Goal: Find specific page/section: Find specific page/section

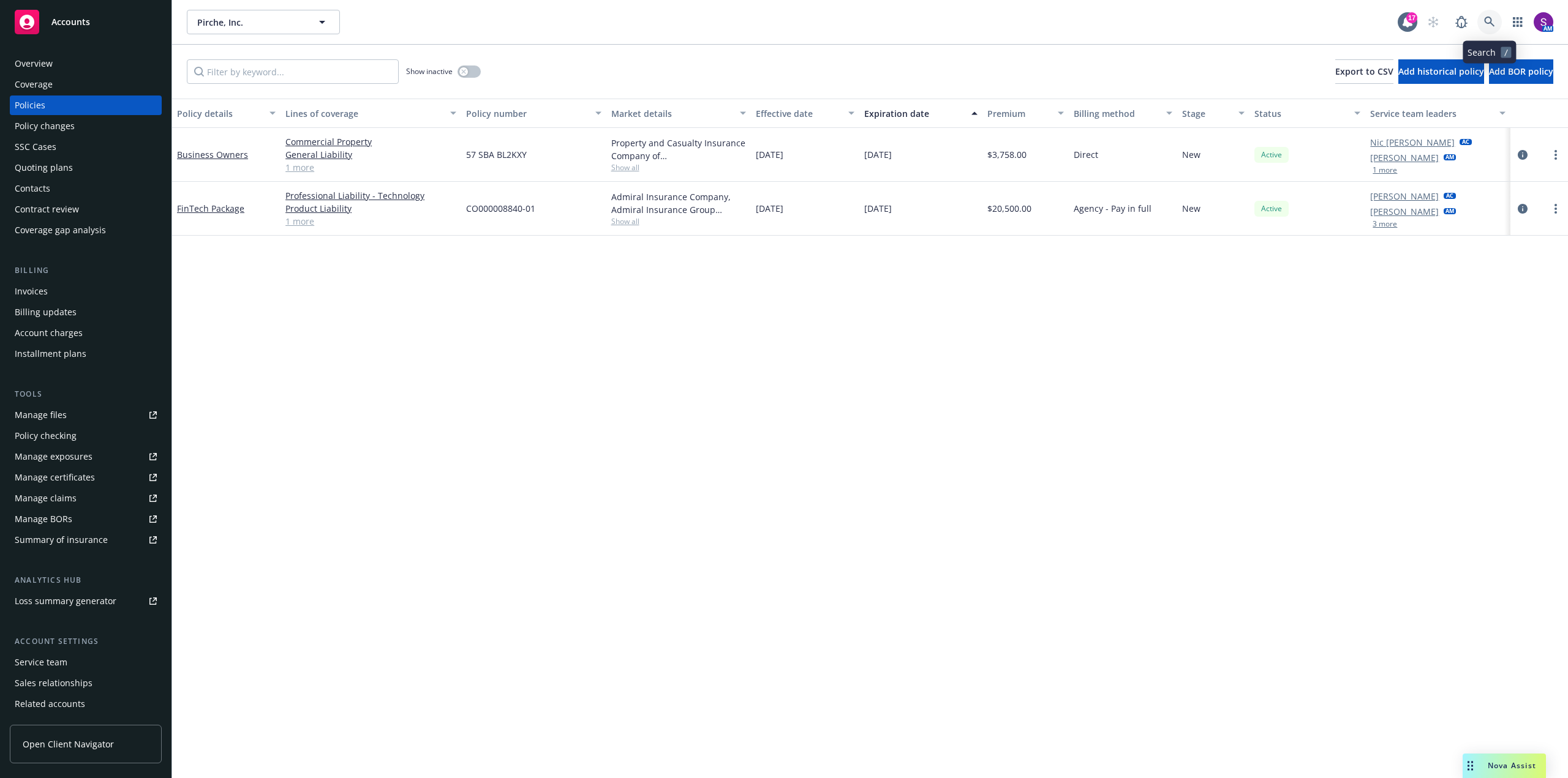
click at [1483, 18] on link at bounding box center [1489, 22] width 24 height 24
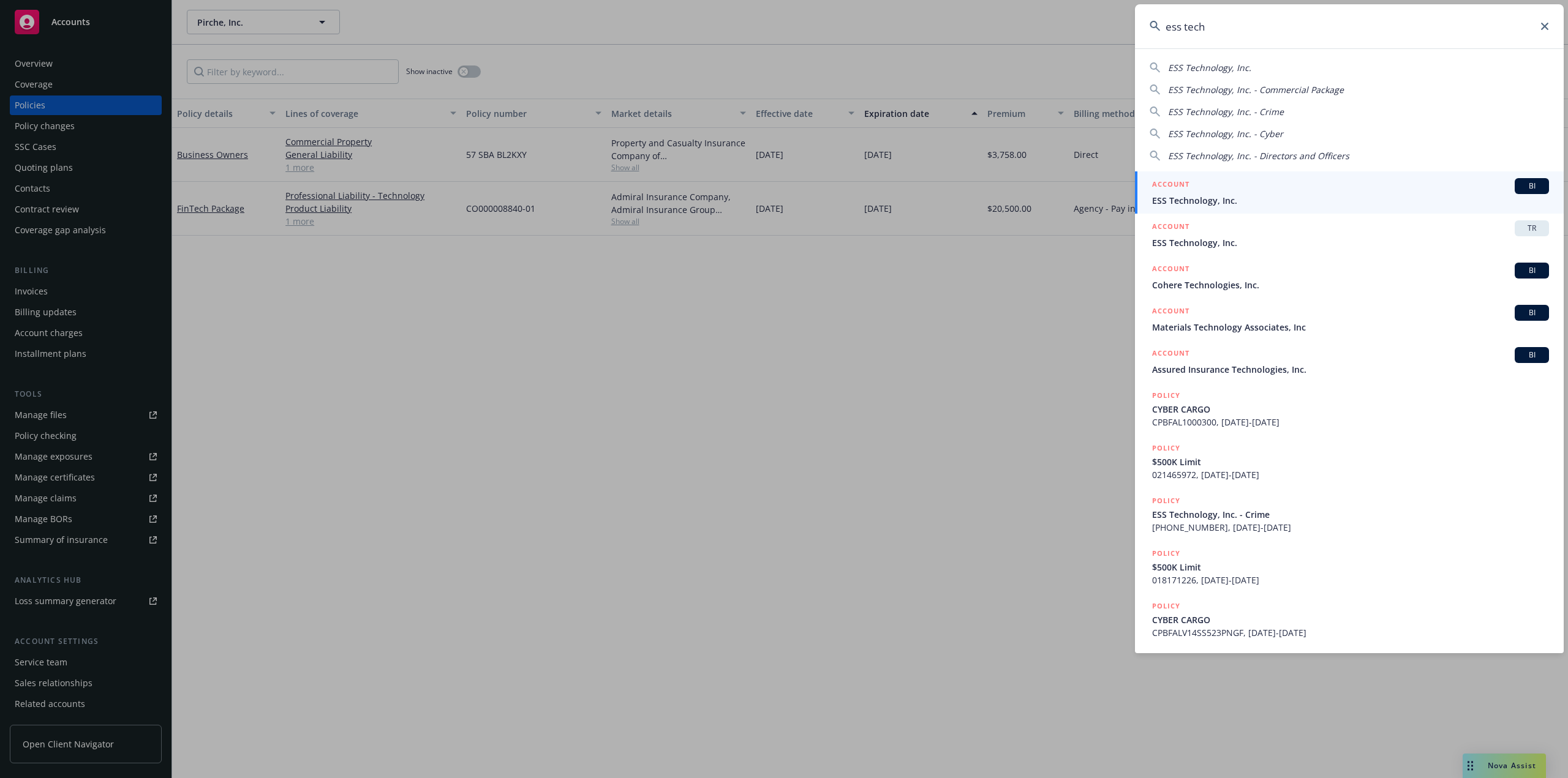
type input "ess tech"
click at [1238, 205] on span "ESS Technology, Inc." at bounding box center [1350, 200] width 397 height 13
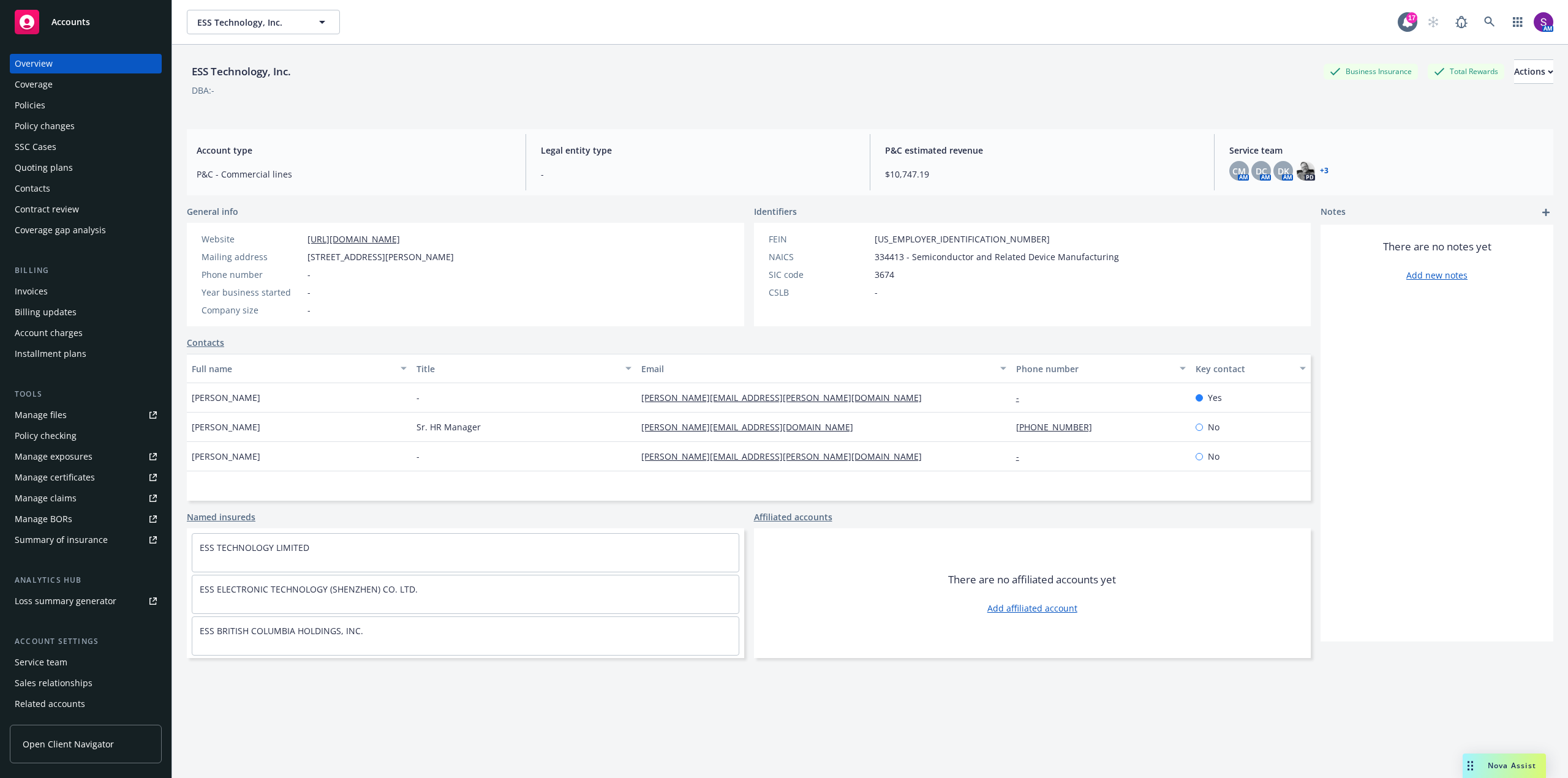
click at [51, 106] on div "Policies" at bounding box center [86, 105] width 142 height 19
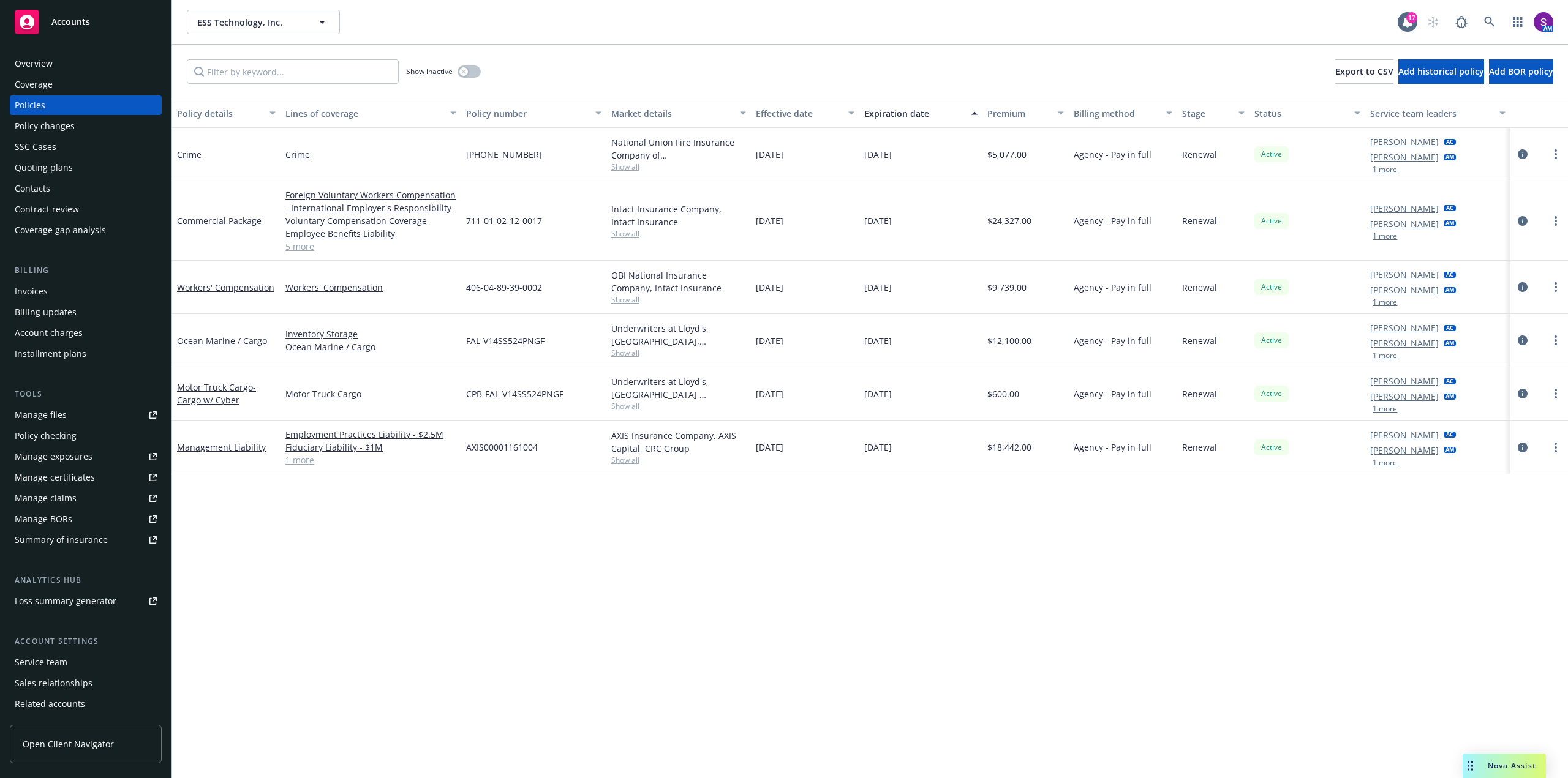
click at [628, 236] on span "Show all" at bounding box center [679, 233] width 135 height 11
click at [1518, 22] on icon "button" at bounding box center [1517, 22] width 9 height 10
click at [56, 67] on div "Overview" at bounding box center [86, 63] width 142 height 19
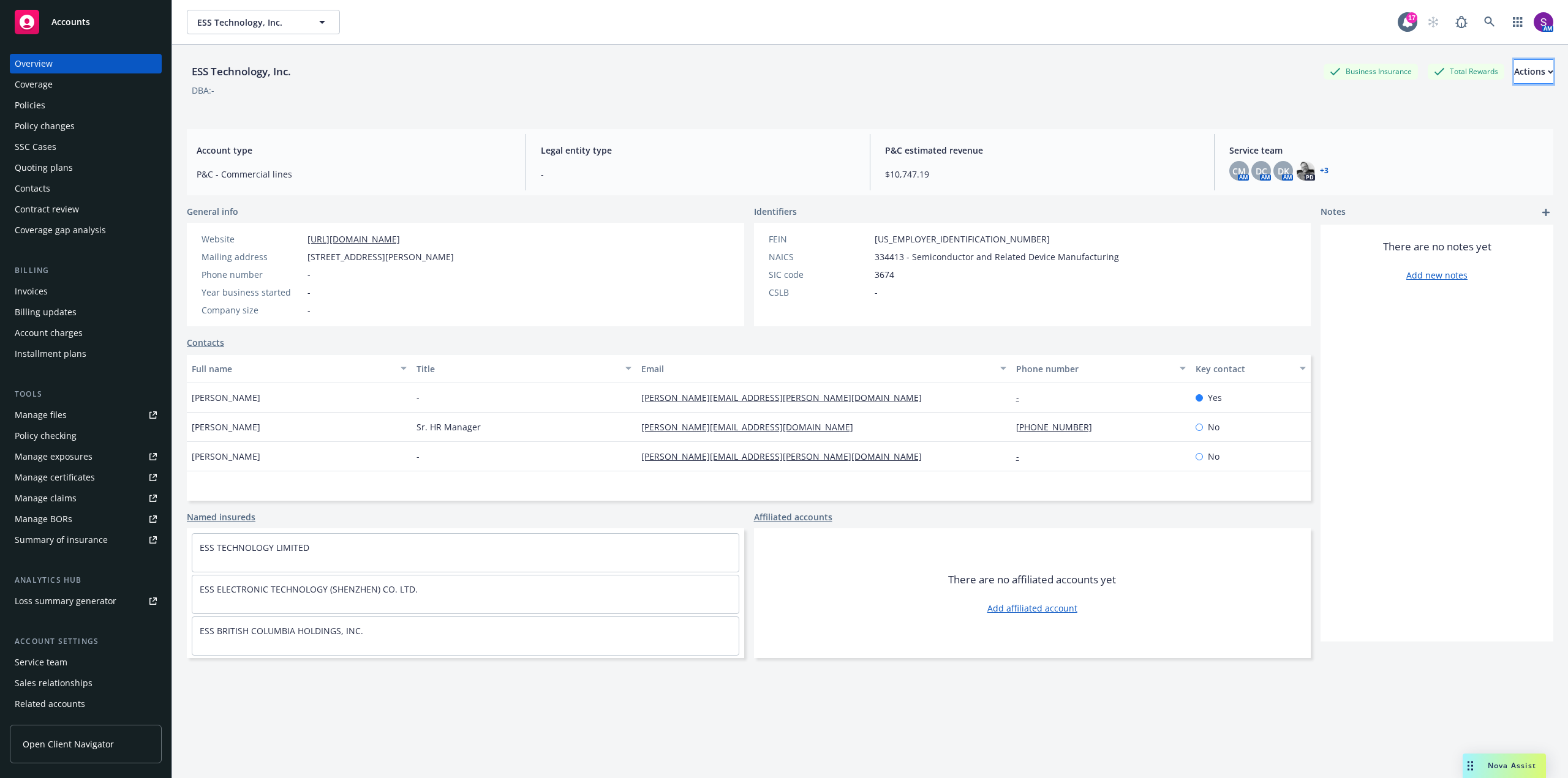
click at [1518, 80] on div "Actions" at bounding box center [1533, 71] width 39 height 23
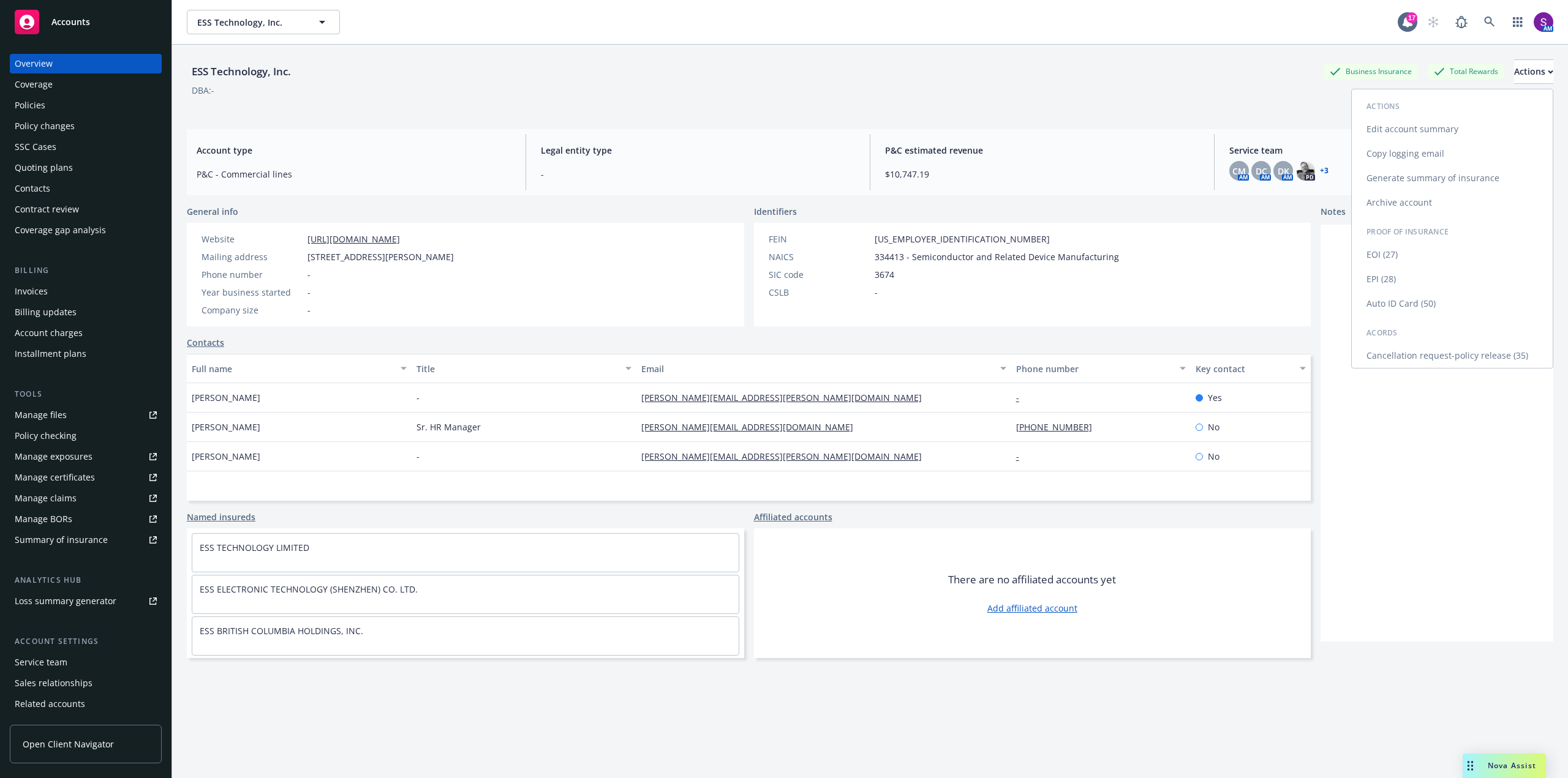
drag, startPoint x: 1426, startPoint y: 153, endPoint x: 830, endPoint y: 222, distance: 600.0
click at [1425, 153] on link "Copy logging email" at bounding box center [1452, 153] width 201 height 24
